Goal: Information Seeking & Learning: Learn about a topic

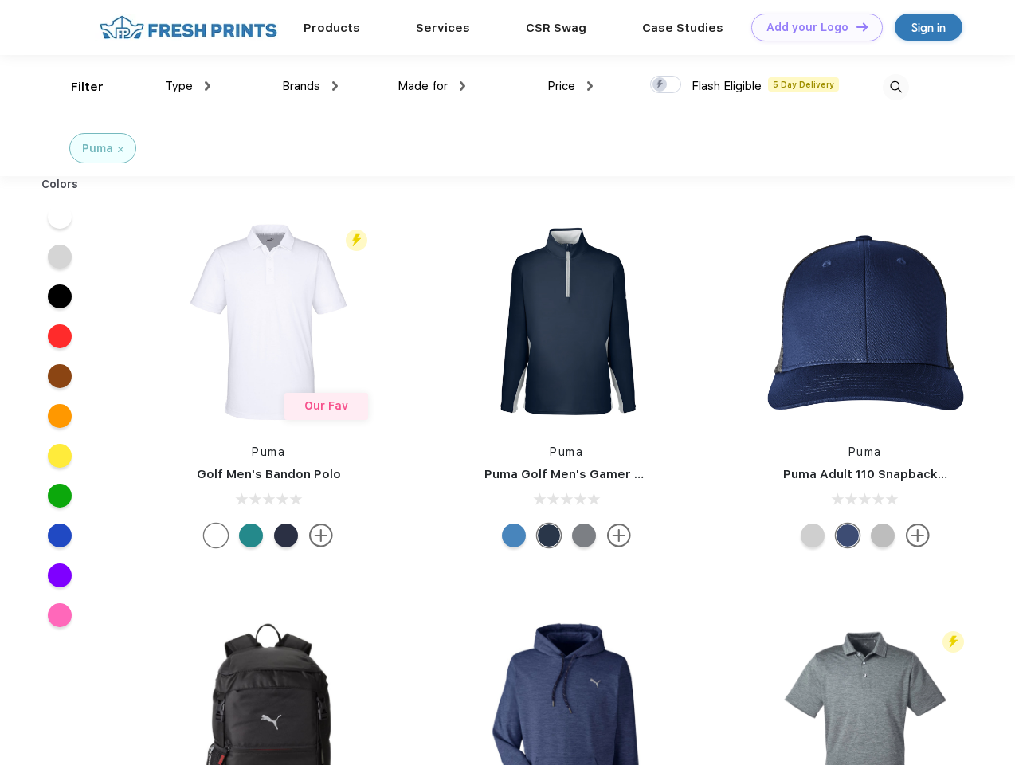
scroll to position [1, 0]
click at [811, 27] on link "Add your Logo Design Tool" at bounding box center [816, 28] width 131 height 28
click at [0, 0] on div "Design Tool" at bounding box center [0, 0] width 0 height 0
click at [855, 26] on link "Add your Logo Design Tool" at bounding box center [816, 28] width 131 height 28
click at [76, 87] on div "Filter" at bounding box center [87, 87] width 33 height 18
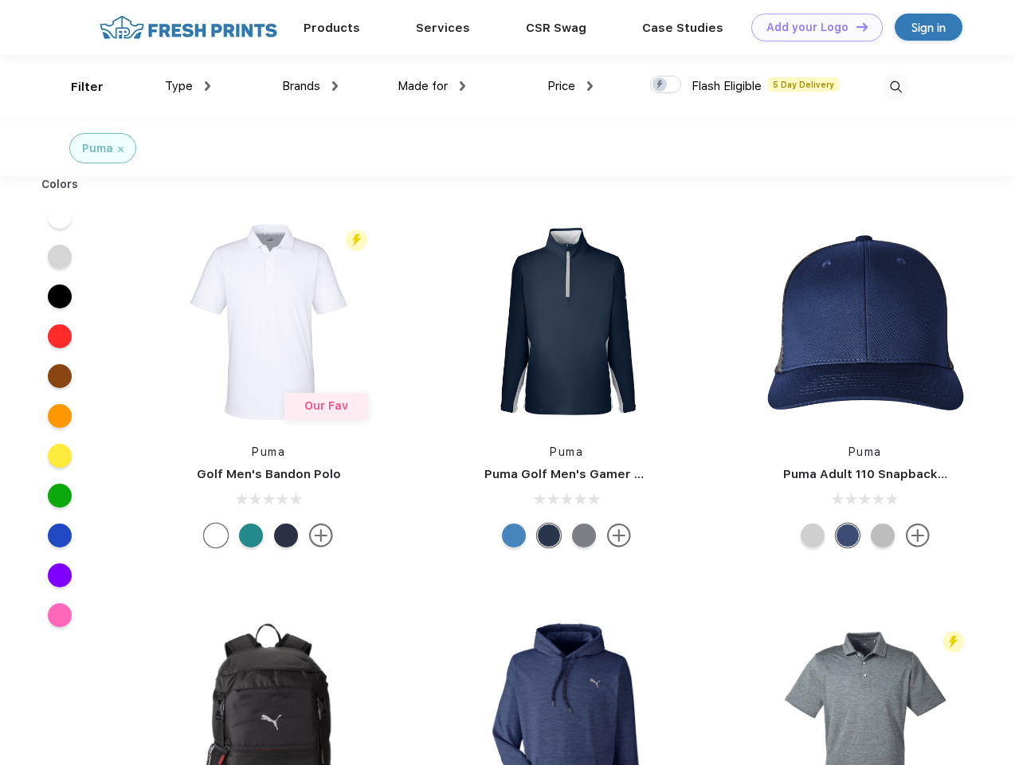
click at [188, 86] on span "Type" at bounding box center [179, 86] width 28 height 14
click at [310, 86] on span "Brands" at bounding box center [301, 86] width 38 height 14
click at [432, 86] on span "Made for" at bounding box center [423, 86] width 50 height 14
click at [570, 86] on span "Price" at bounding box center [561, 86] width 28 height 14
click at [666, 85] on div at bounding box center [665, 85] width 31 height 18
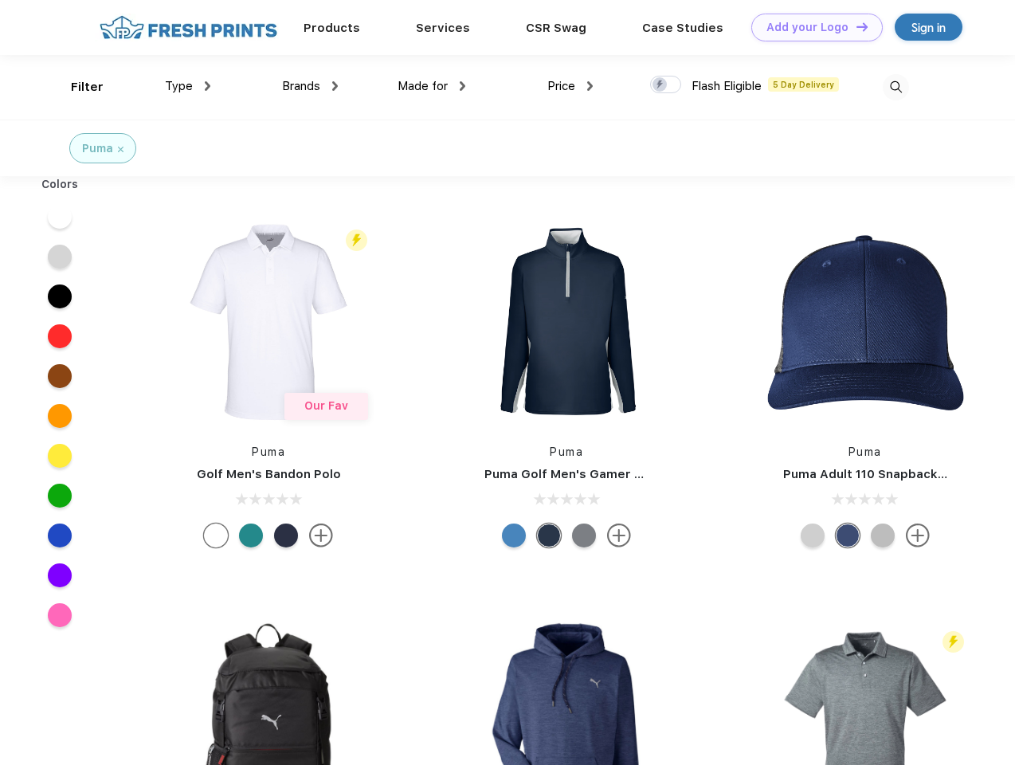
click at [660, 85] on input "checkbox" at bounding box center [655, 80] width 10 height 10
click at [896, 87] on img at bounding box center [896, 87] width 26 height 26
